Goal: Information Seeking & Learning: Learn about a topic

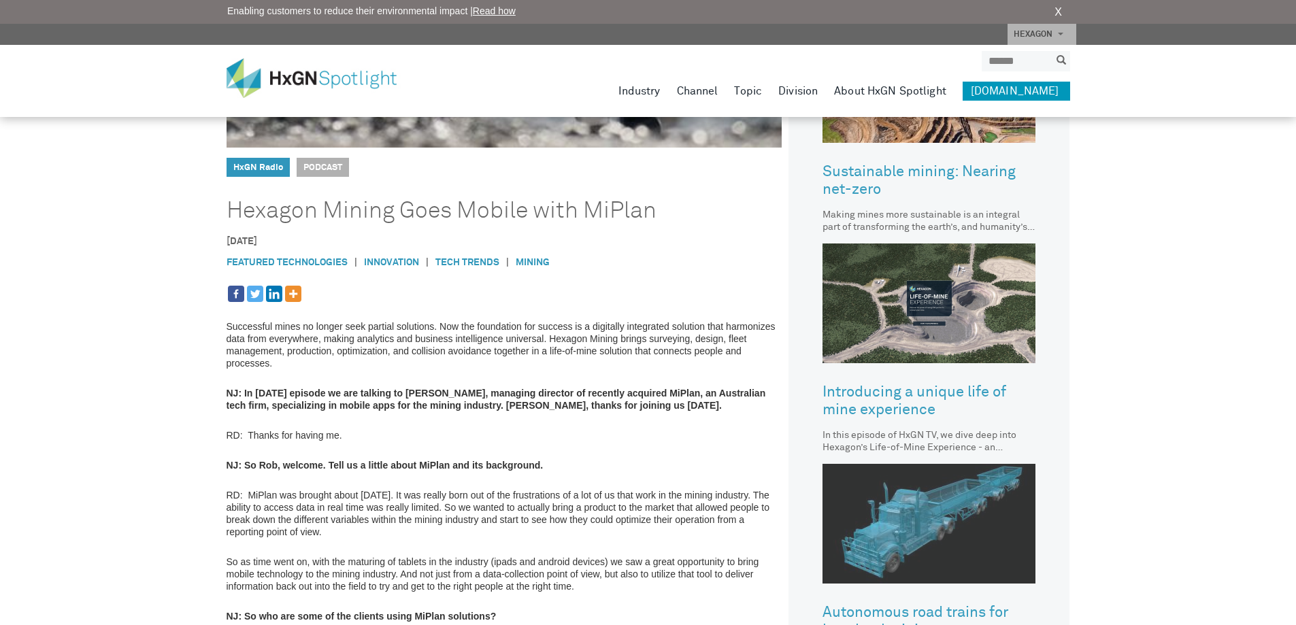
click at [866, 469] on img at bounding box center [928, 524] width 213 height 120
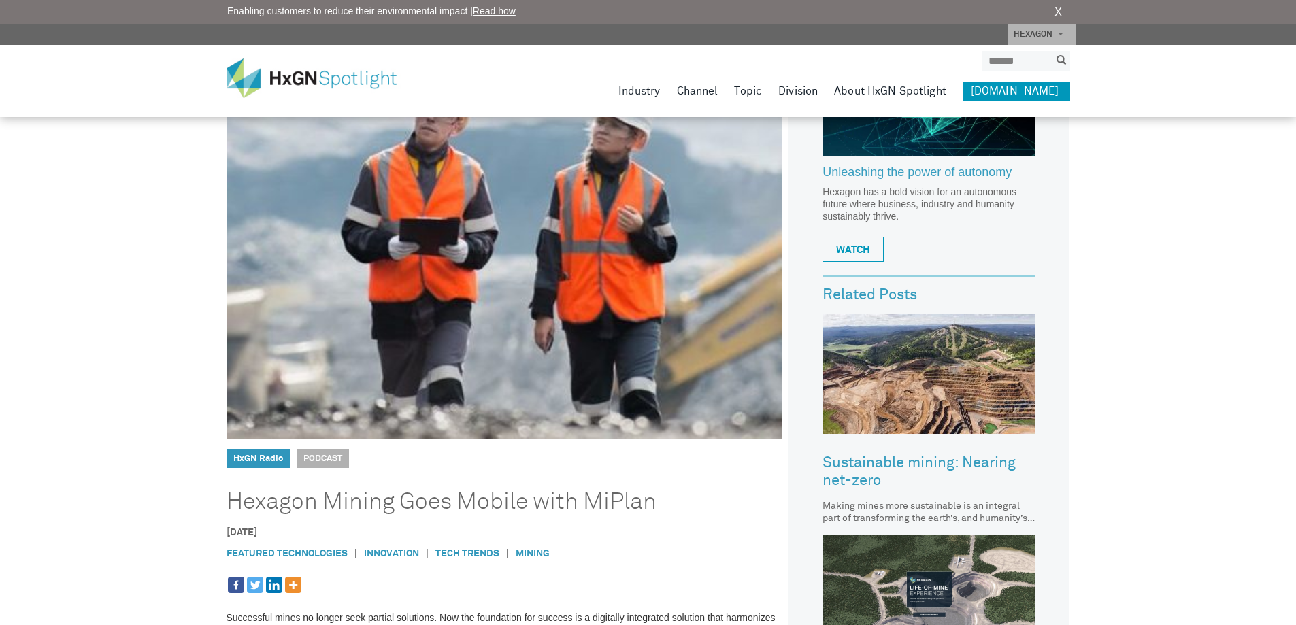
click at [611, 508] on h1 "Hexagon Mining Goes Mobile with MiPlan" at bounding box center [484, 501] width 516 height 27
click at [301, 74] on img at bounding box center [321, 77] width 190 height 39
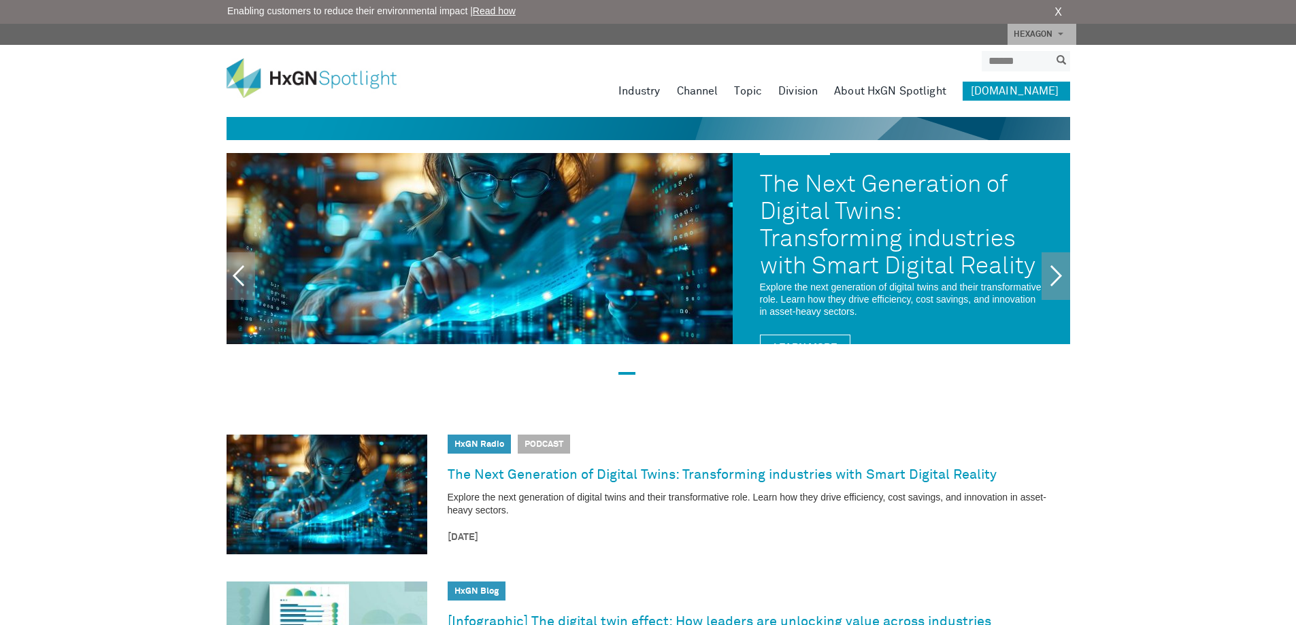
click at [1032, 82] on link "[DOMAIN_NAME]" at bounding box center [1015, 91] width 107 height 19
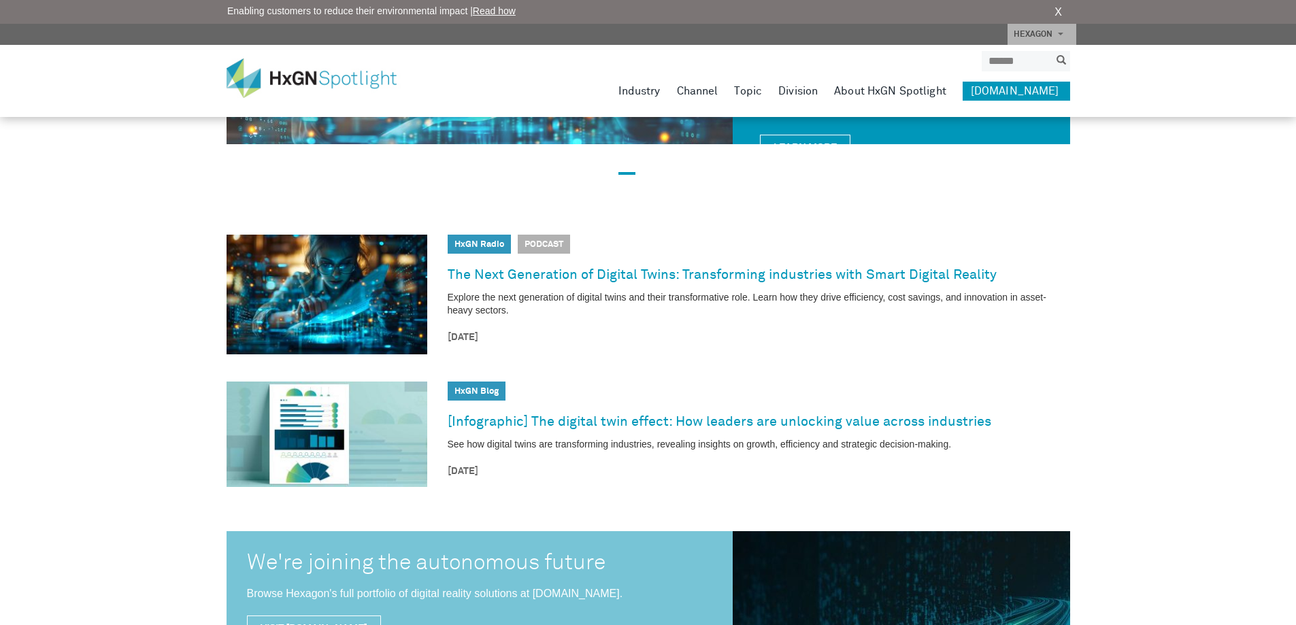
scroll to position [204, 0]
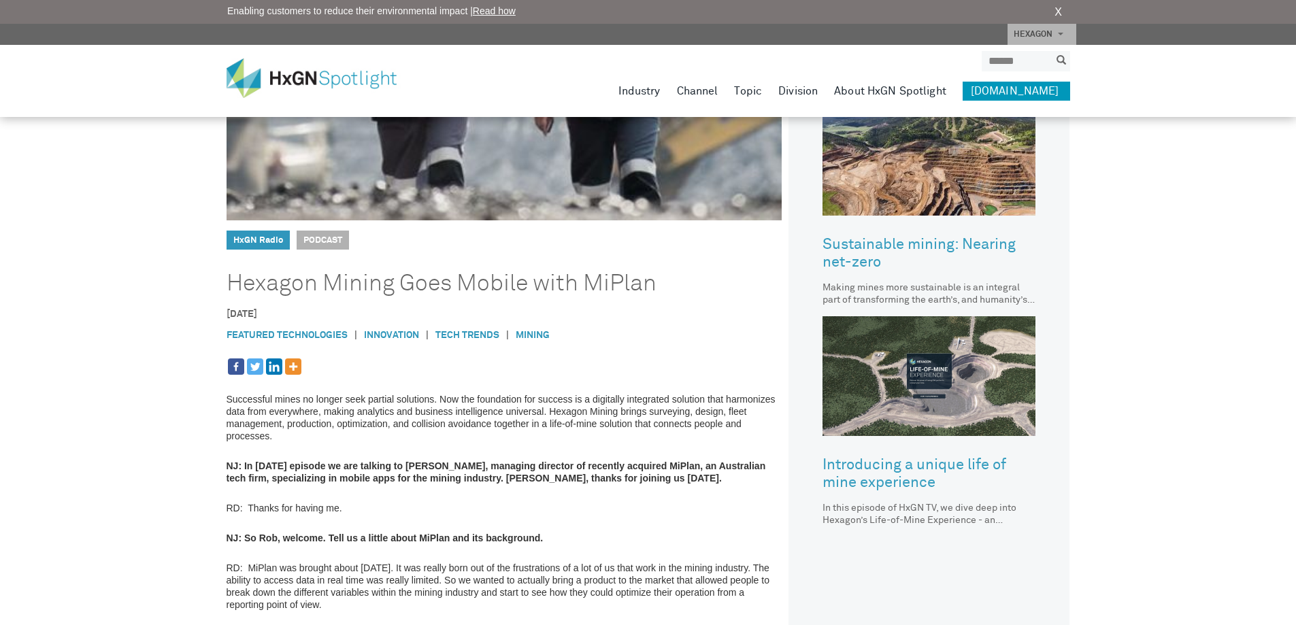
scroll to position [408, 0]
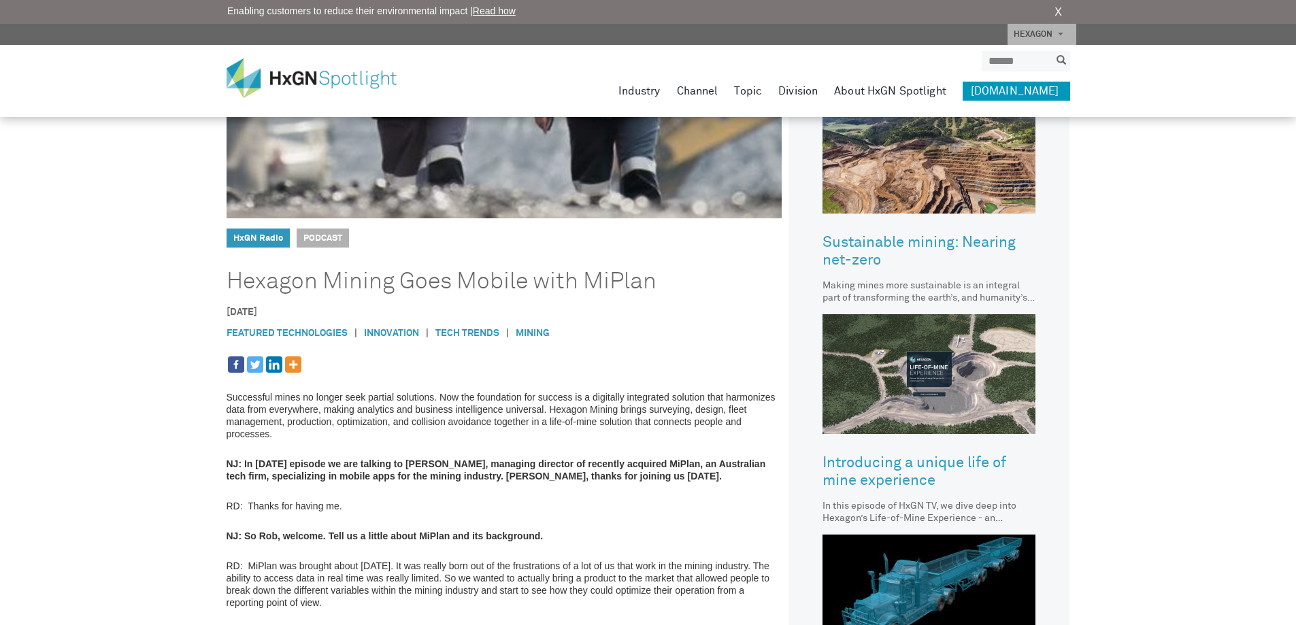
click at [405, 426] on p "Successful mines no longer seek partial solutions. Now the foundation for succe…" at bounding box center [504, 415] width 556 height 49
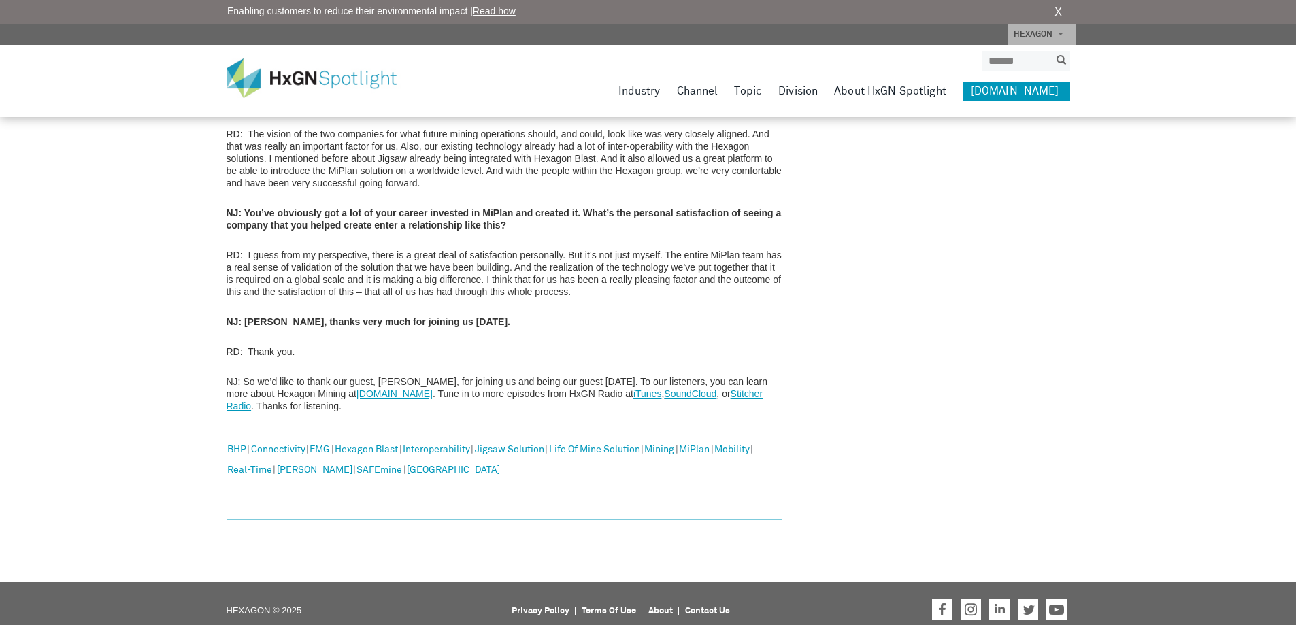
scroll to position [1536, 0]
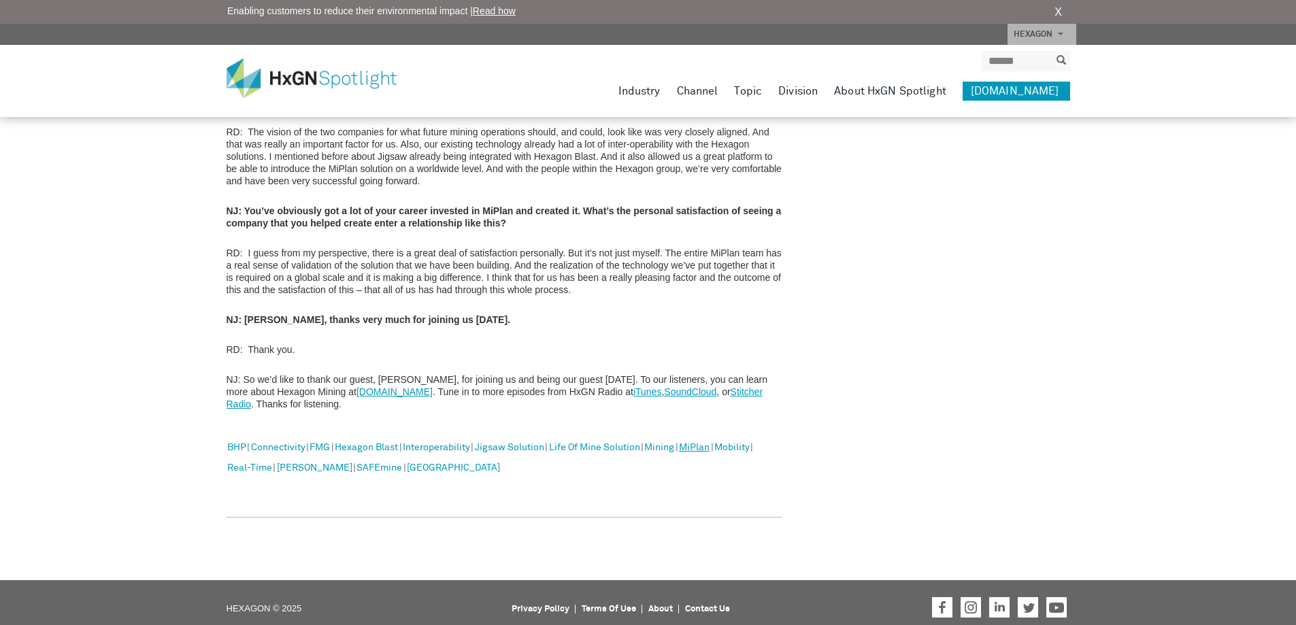
click at [709, 439] on link "MiPlan" at bounding box center [694, 448] width 31 height 18
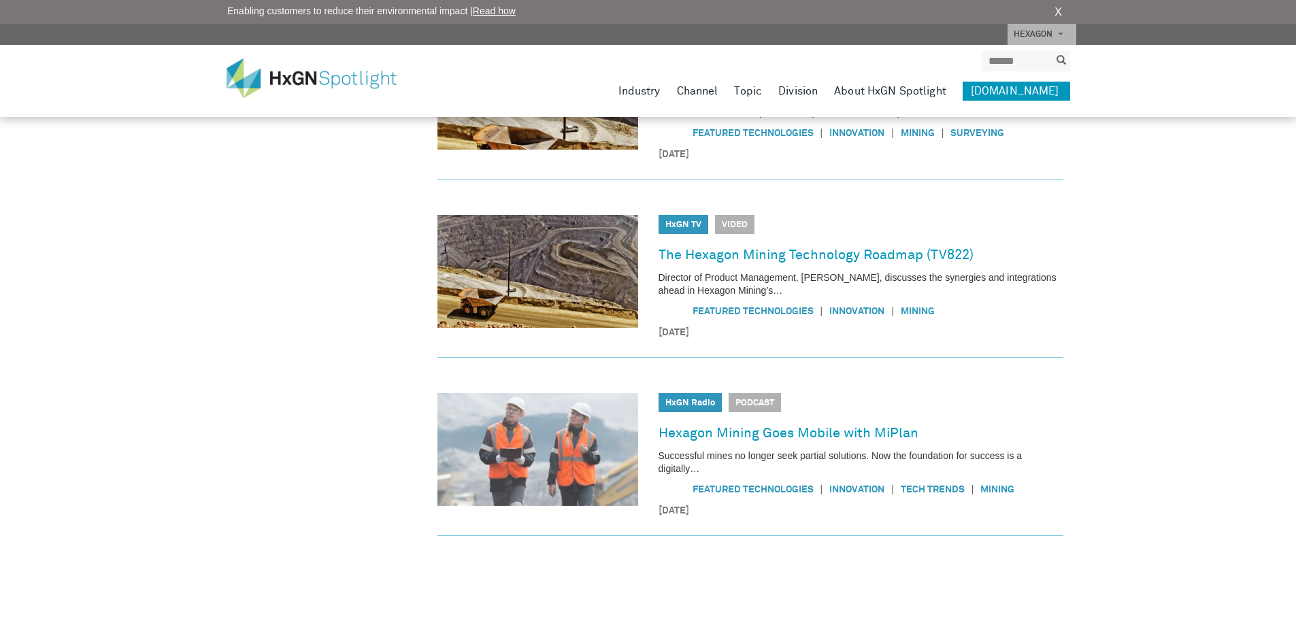
scroll to position [419, 0]
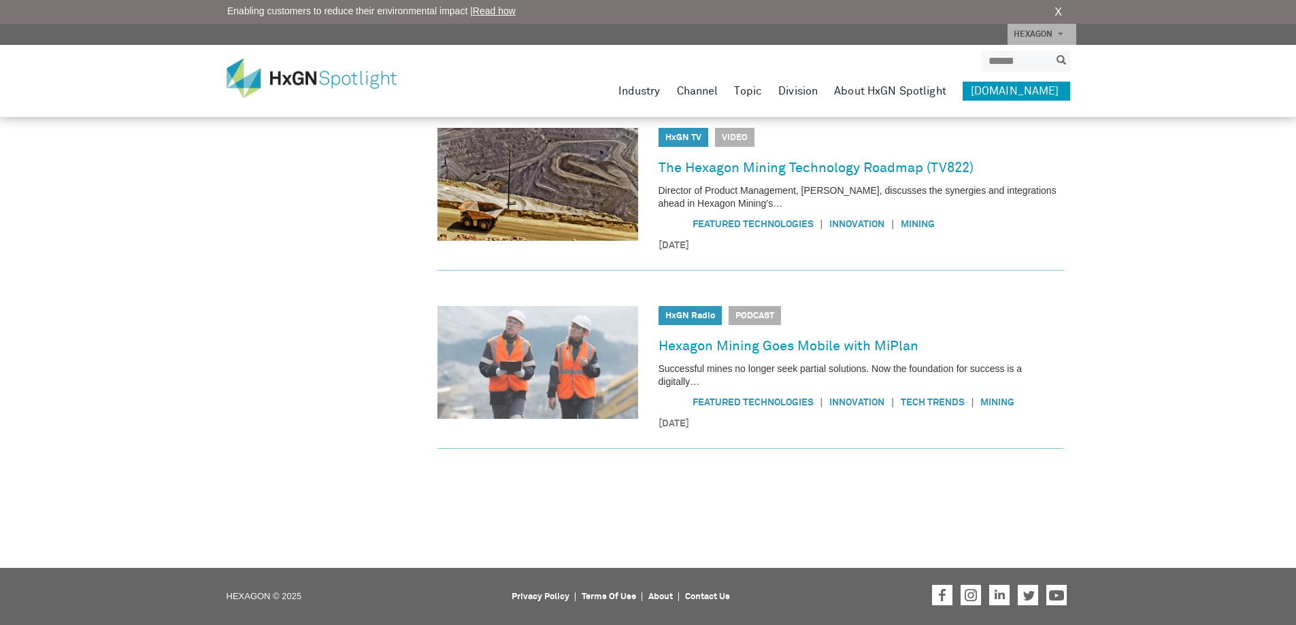
click at [601, 335] on img at bounding box center [537, 362] width 201 height 113
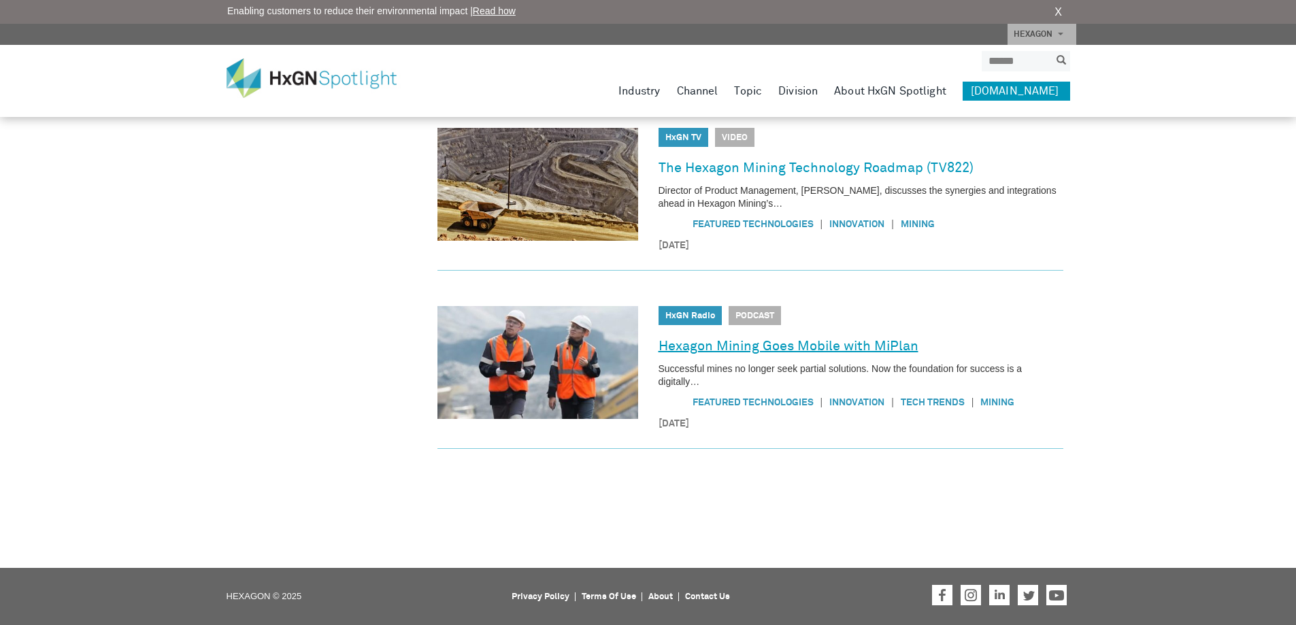
click at [696, 340] on link "Hexagon Mining Goes Mobile with MiPlan" at bounding box center [788, 346] width 260 height 22
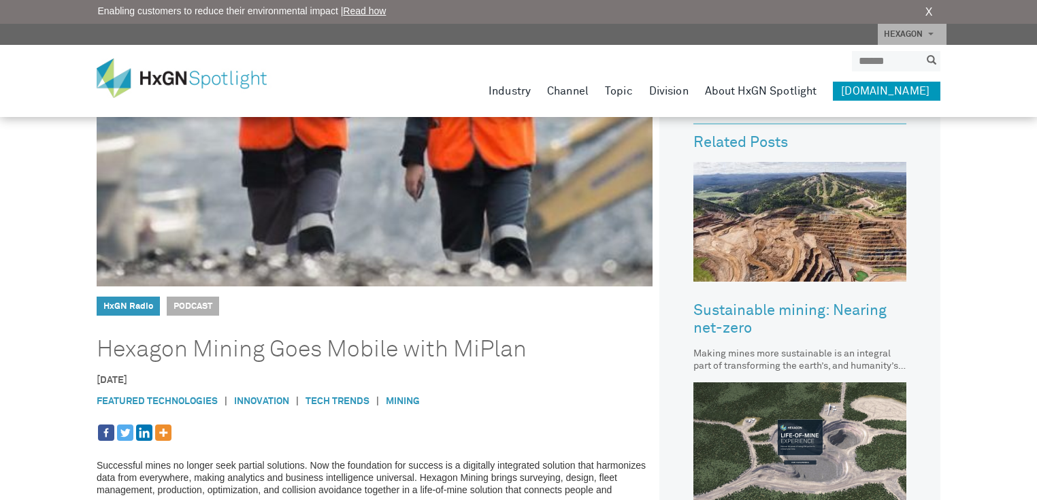
scroll to position [503, 0]
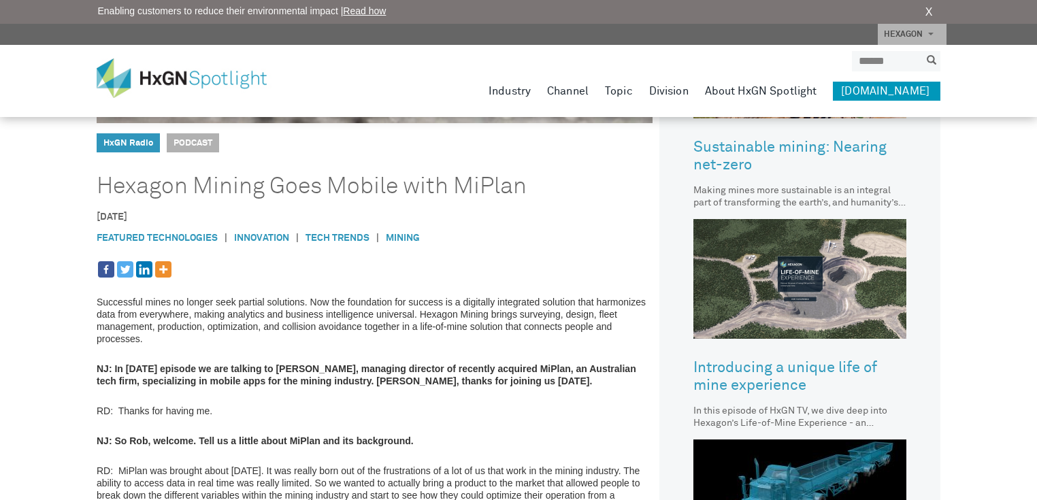
click at [425, 310] on p "Successful mines no longer seek partial solutions. Now the foundation for succe…" at bounding box center [375, 320] width 556 height 49
drag, startPoint x: 425, startPoint y: 310, endPoint x: 622, endPoint y: 310, distance: 197.2
click at [622, 310] on p "Successful mines no longer seek partial solutions. Now the foundation for succe…" at bounding box center [375, 320] width 556 height 49
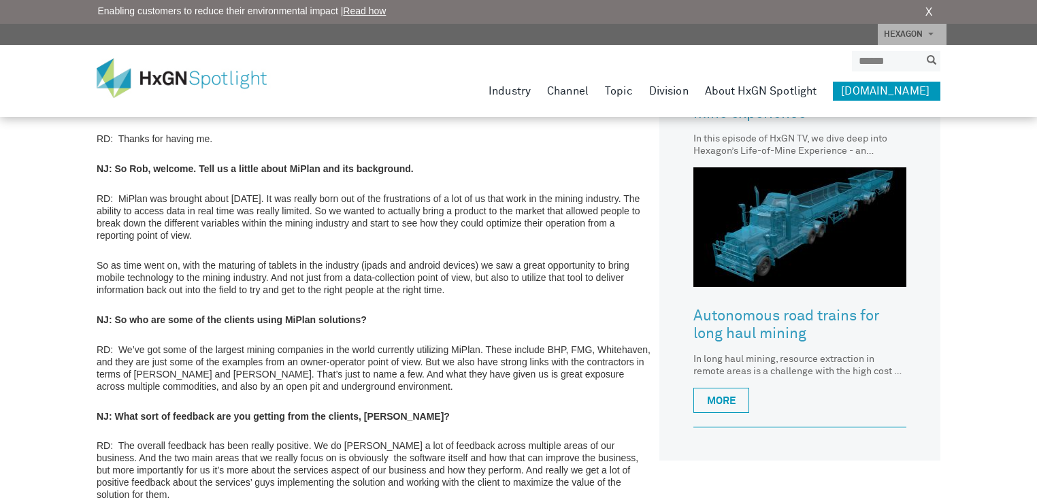
scroll to position [939, 0]
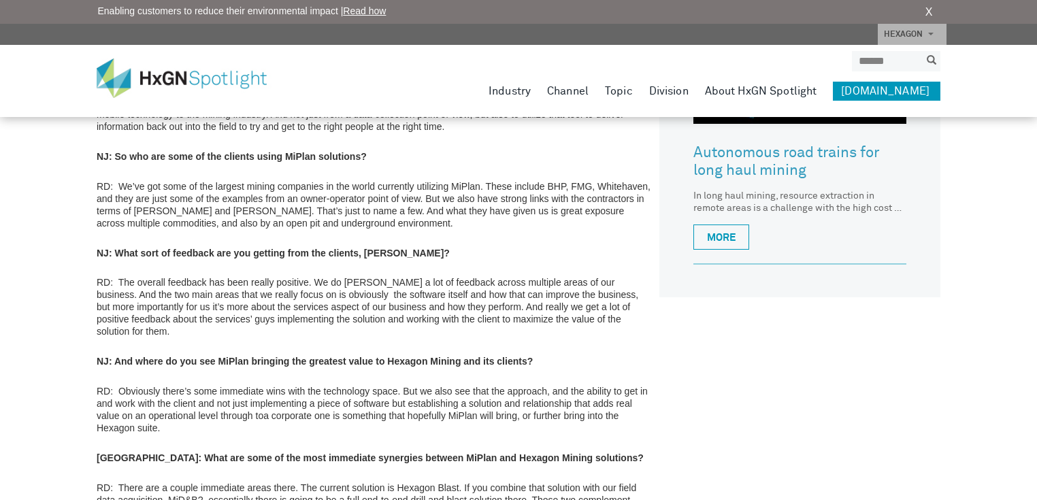
click at [125, 385] on p "RD: Obviously there’s some immediate wins with the technology space. But we als…" at bounding box center [375, 409] width 556 height 49
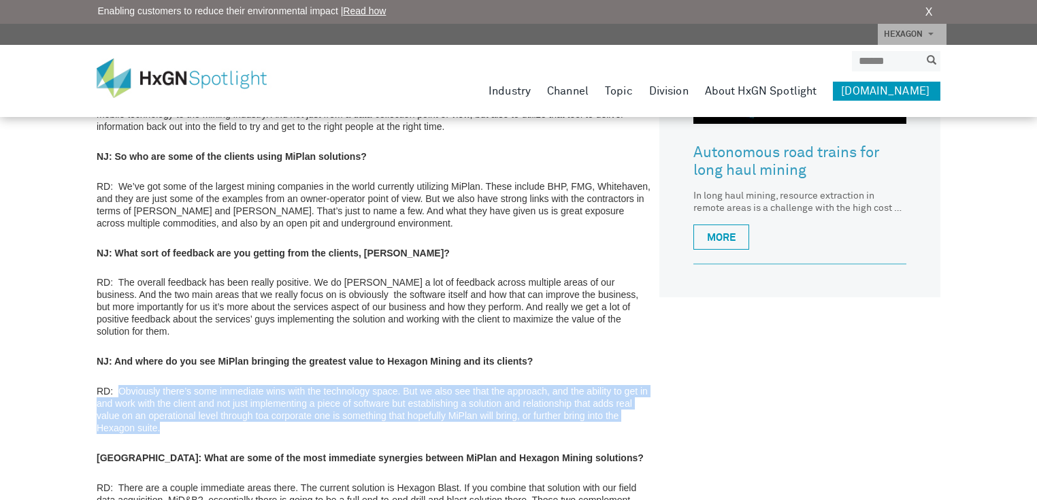
drag, startPoint x: 125, startPoint y: 378, endPoint x: 251, endPoint y: 414, distance: 130.7
click at [251, 414] on p "RD: Obviously there’s some immediate wins with the technology space. But we als…" at bounding box center [375, 409] width 556 height 49
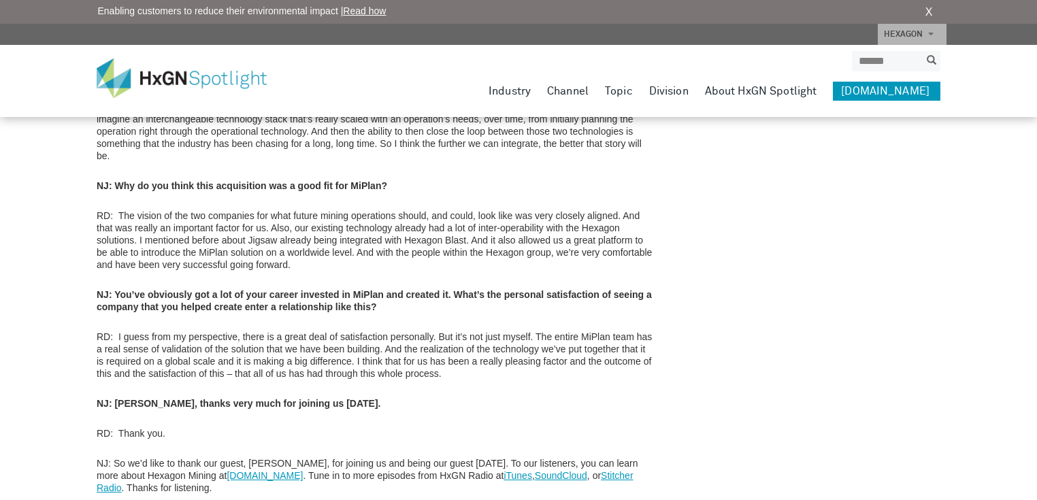
scroll to position [1592, 0]
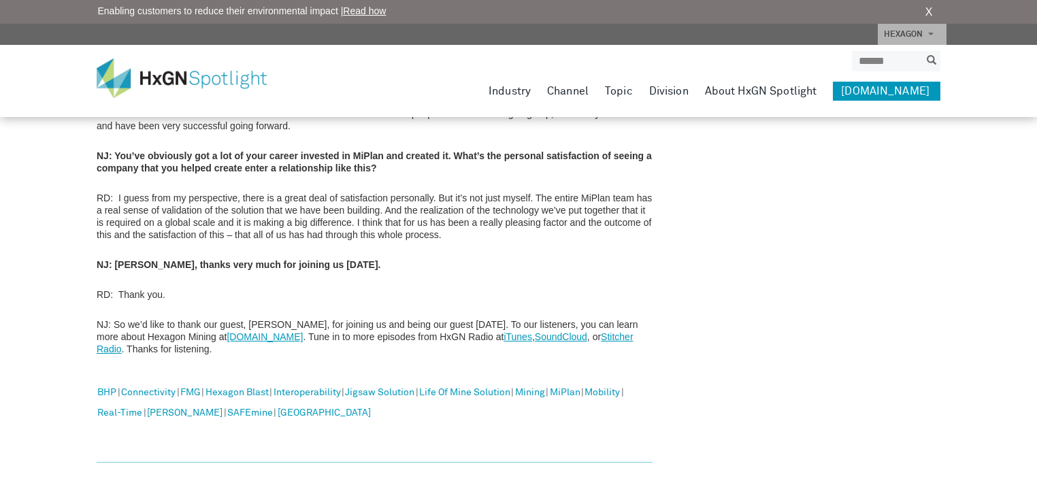
click at [239, 331] on link "hexagonmining.com" at bounding box center [264, 336] width 76 height 11
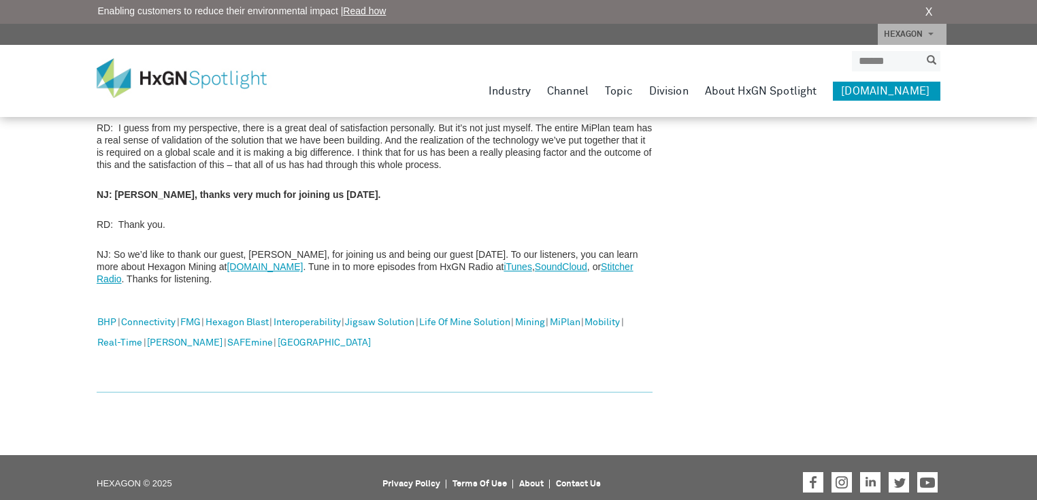
scroll to position [1592, 0]
